Goal: Check status

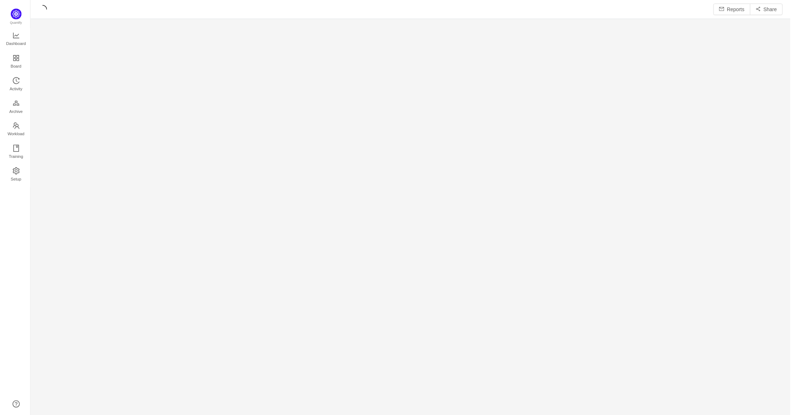
scroll to position [406, 747]
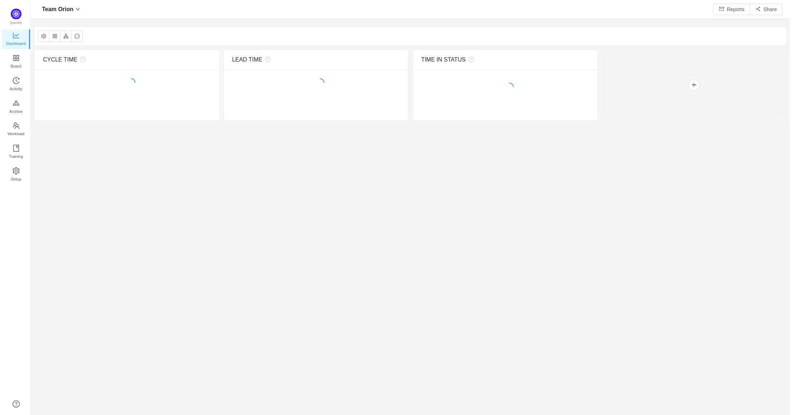
scroll to position [404, 747]
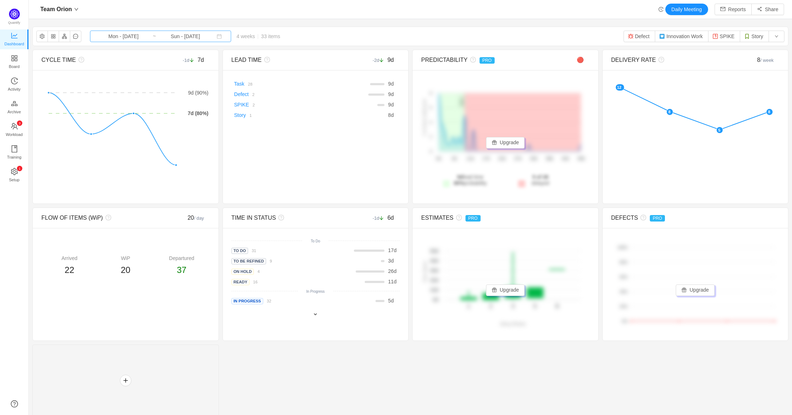
click at [117, 34] on input "Mon - [DATE]" at bounding box center [123, 36] width 58 height 8
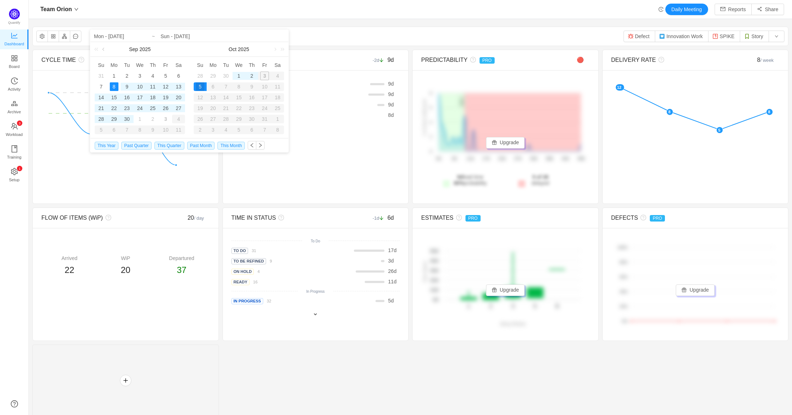
click at [104, 50] on link at bounding box center [104, 49] width 6 height 14
click at [141, 118] on div "27" at bounding box center [139, 119] width 9 height 9
click at [175, 48] on link at bounding box center [175, 49] width 6 height 14
click at [104, 50] on link at bounding box center [104, 49] width 6 height 14
click at [274, 50] on link at bounding box center [274, 49] width 6 height 14
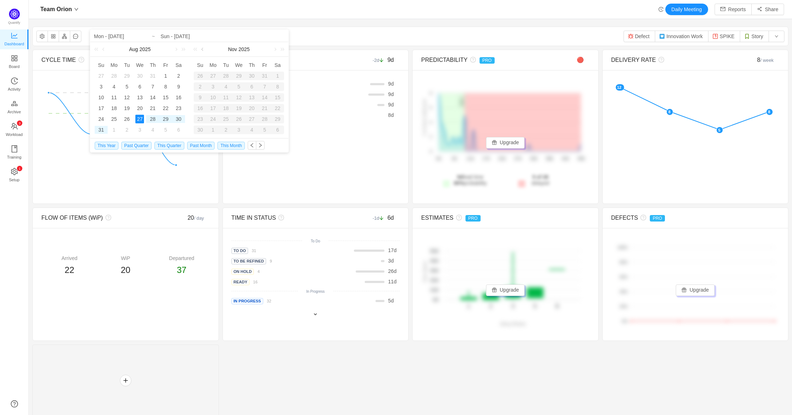
click at [201, 50] on link at bounding box center [203, 49] width 6 height 14
click at [226, 87] on div "9" at bounding box center [226, 86] width 9 height 9
type input "Wed - [DATE]"
type input "Tue - [DATE]"
